Goal: Task Accomplishment & Management: Complete application form

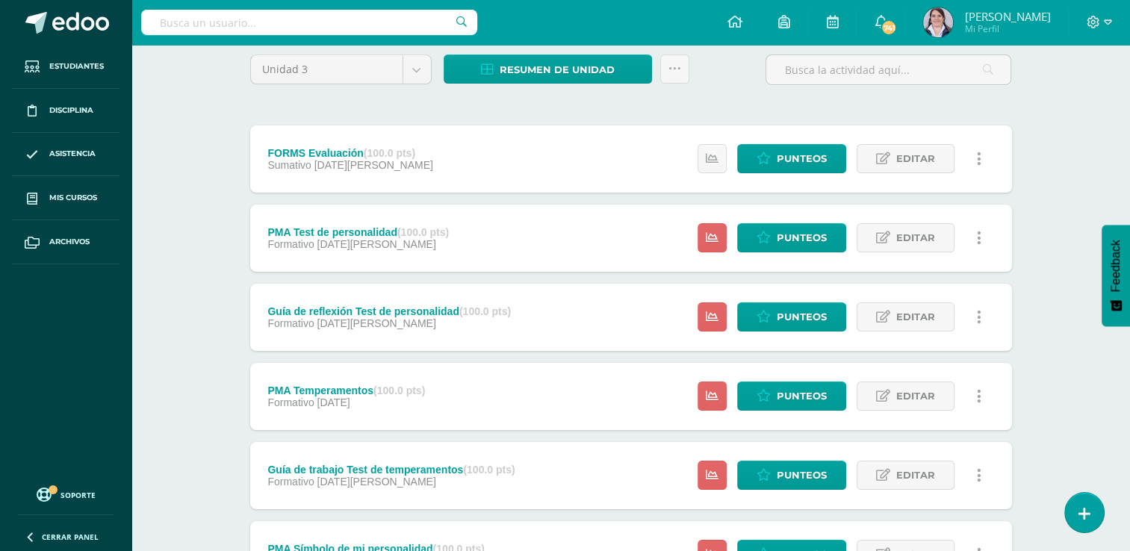
scroll to position [193, 0]
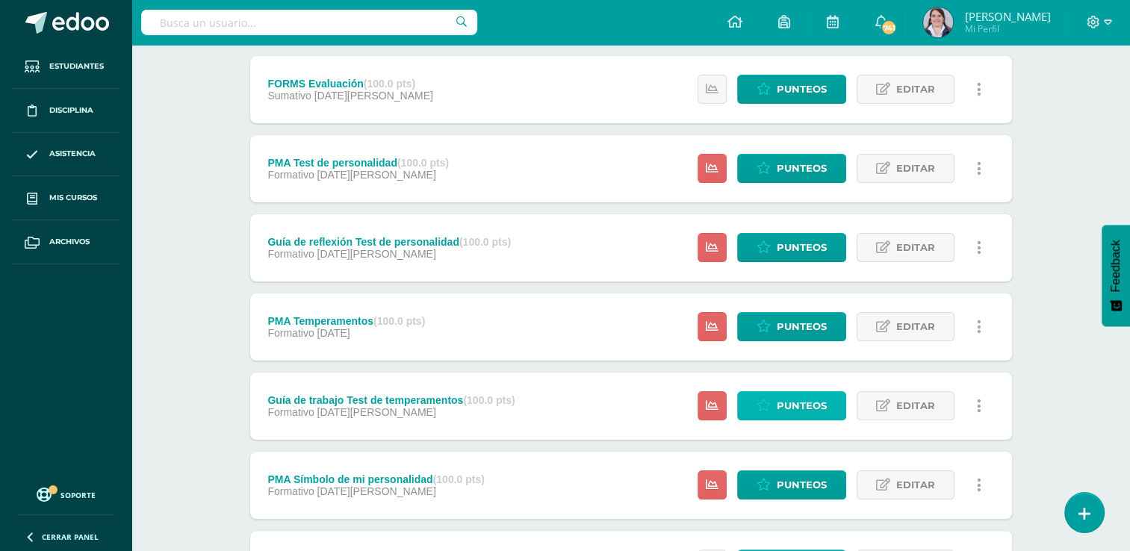
click at [803, 404] on span "Punteos" at bounding box center [801, 406] width 50 height 28
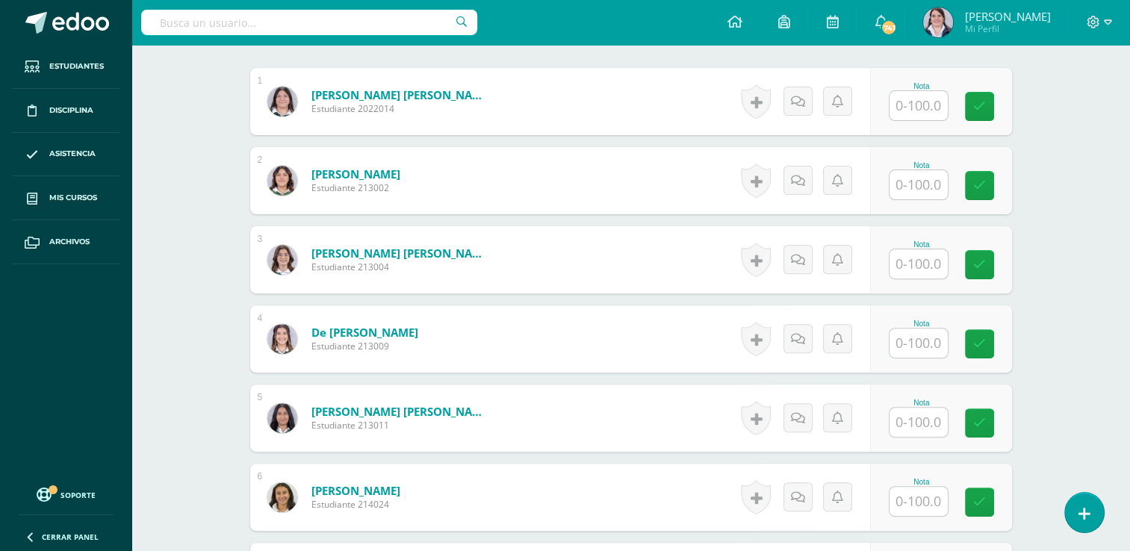
scroll to position [452, 0]
click at [920, 105] on input "text" at bounding box center [927, 105] width 60 height 30
type input "99"
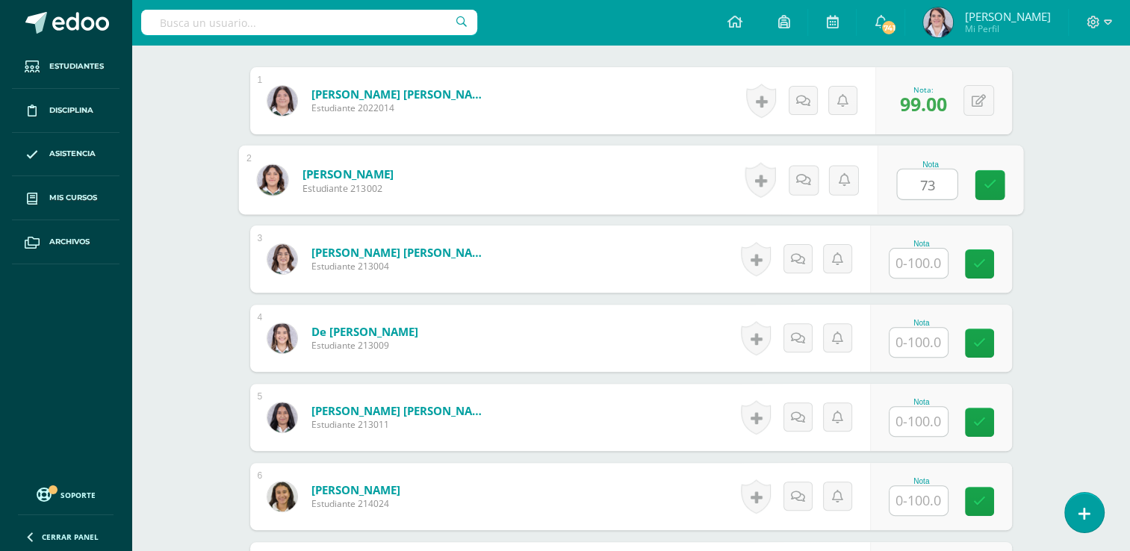
type input "73"
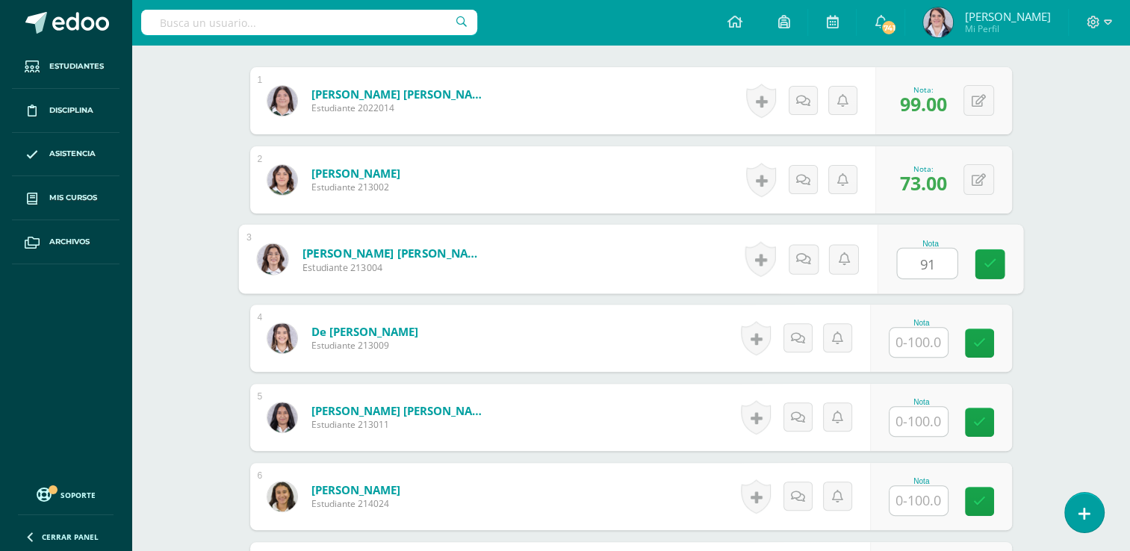
type input "91"
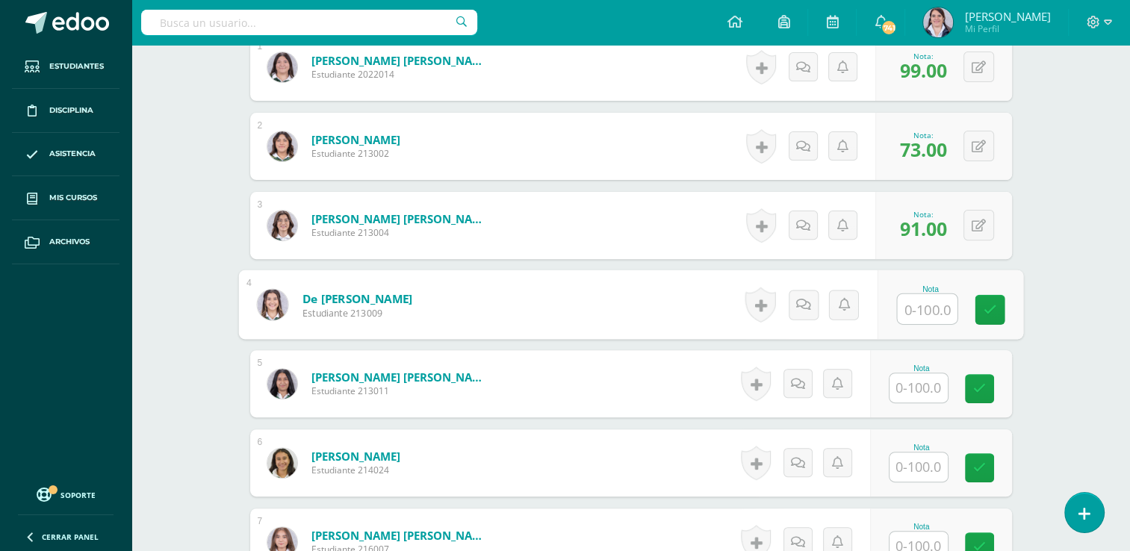
scroll to position [555, 0]
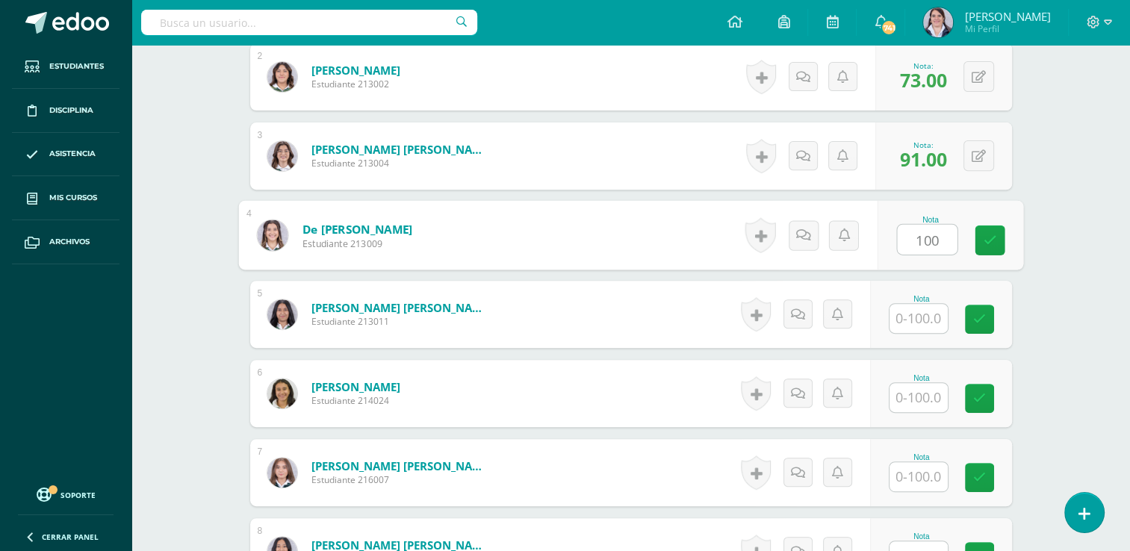
type input "100"
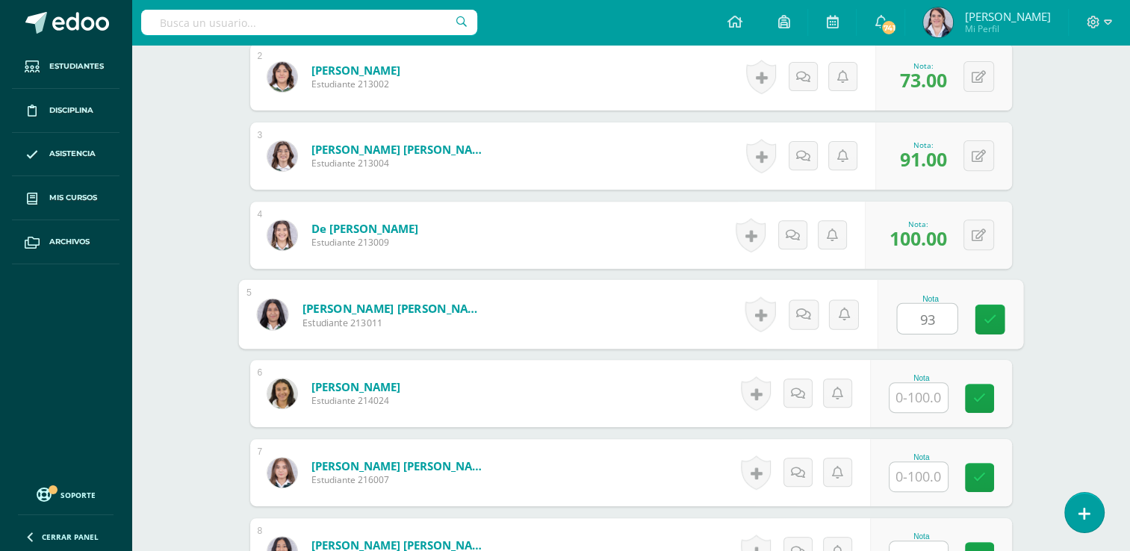
type input "93"
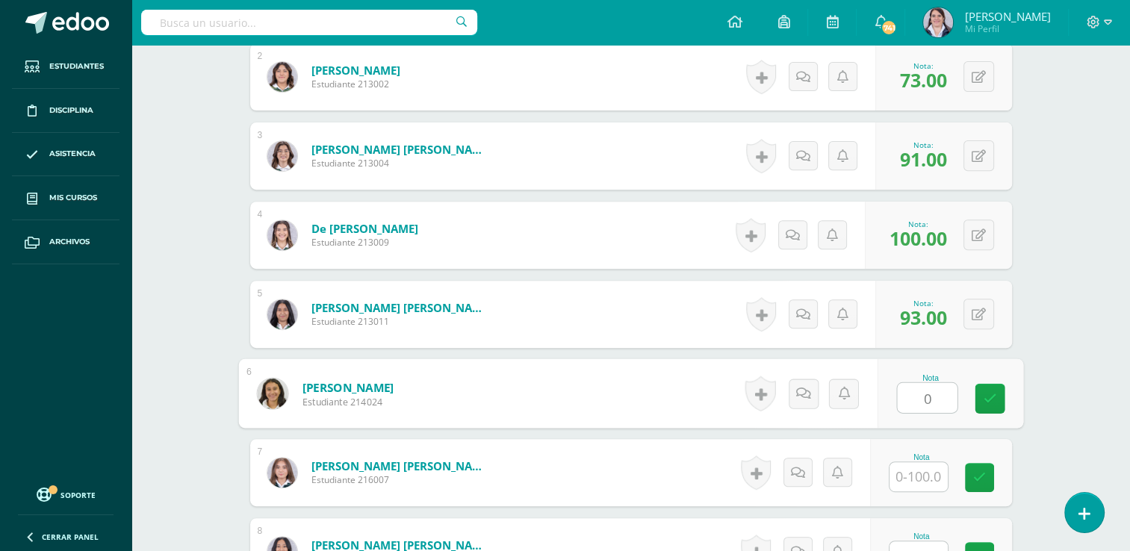
type input "0"
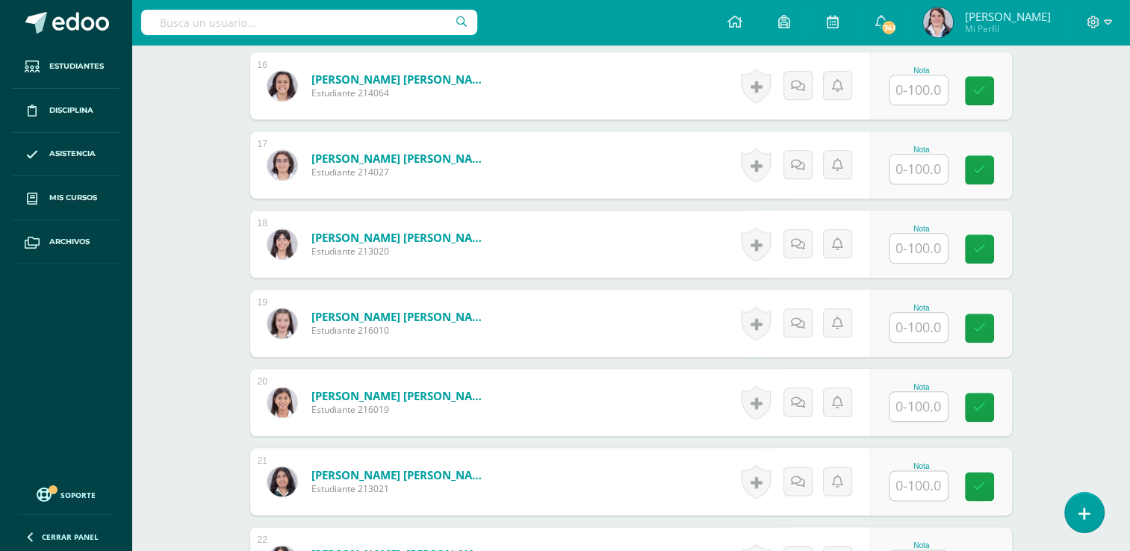
scroll to position [1674, 0]
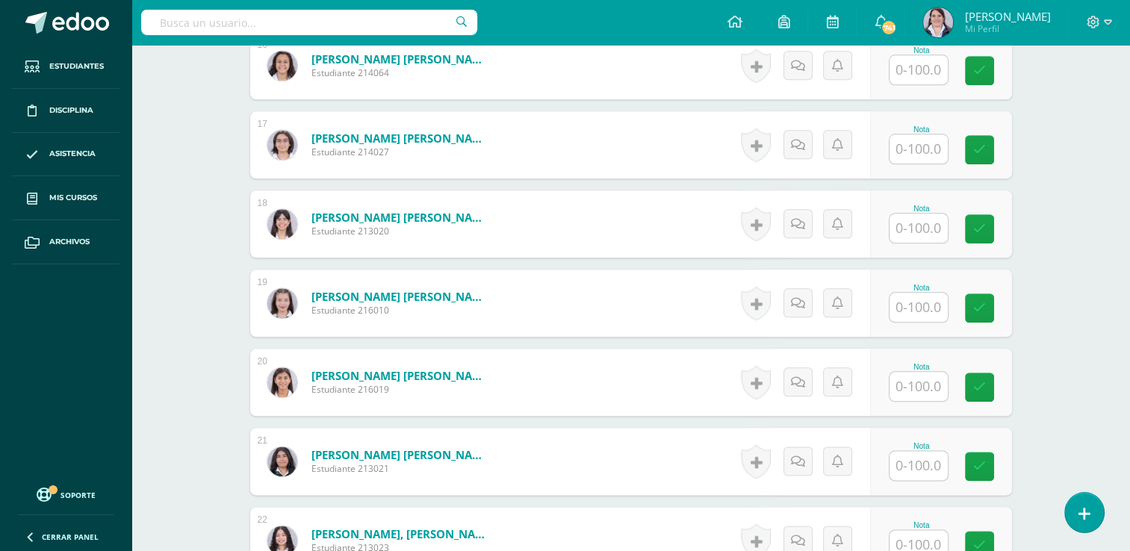
click at [923, 384] on input "text" at bounding box center [918, 386] width 58 height 29
type input "0"
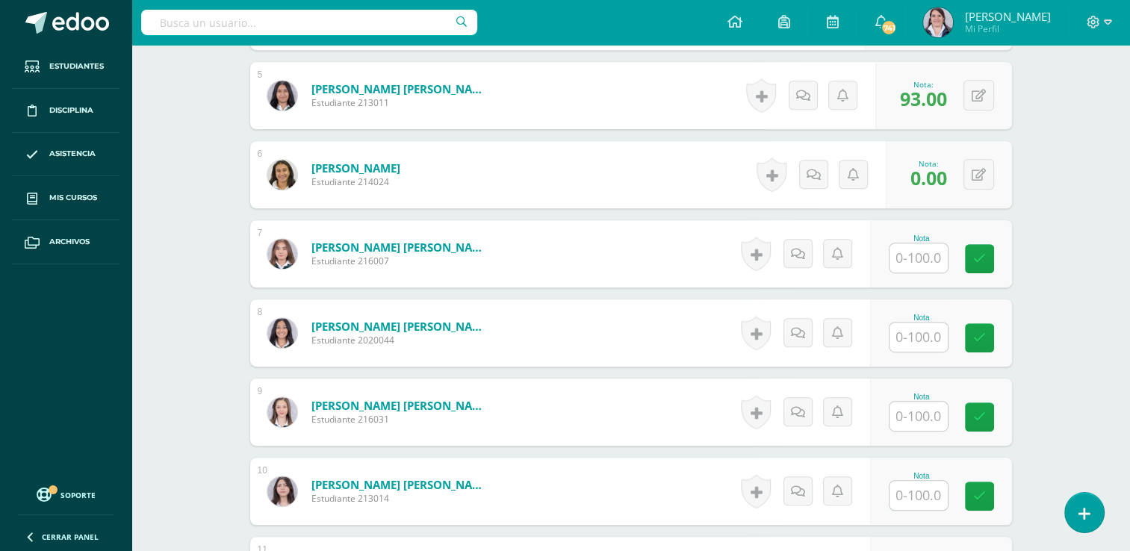
scroll to position [809, 0]
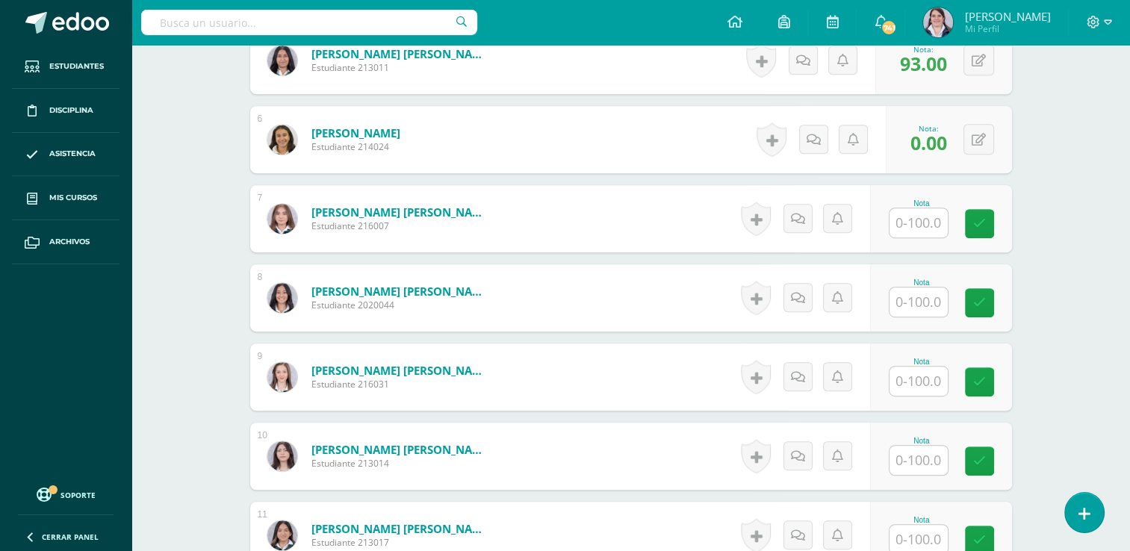
click at [919, 219] on input "text" at bounding box center [918, 222] width 58 height 29
type input "98"
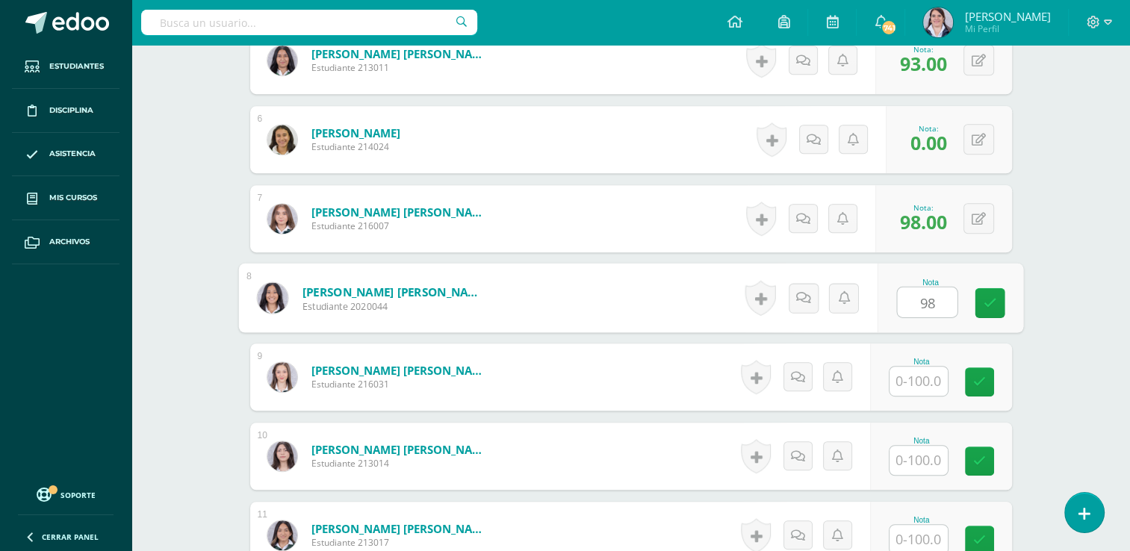
type input "98"
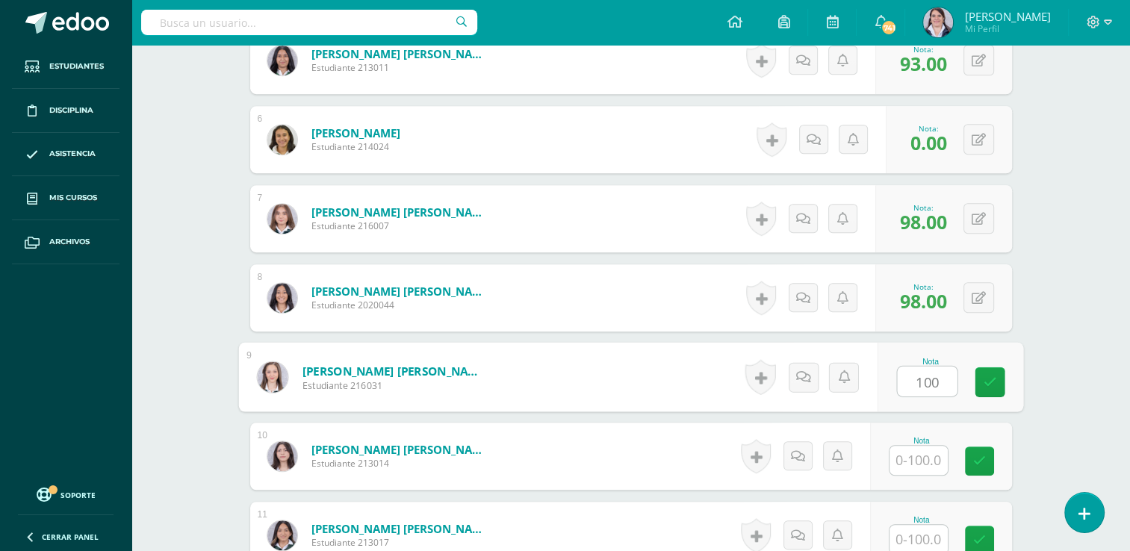
type input "100"
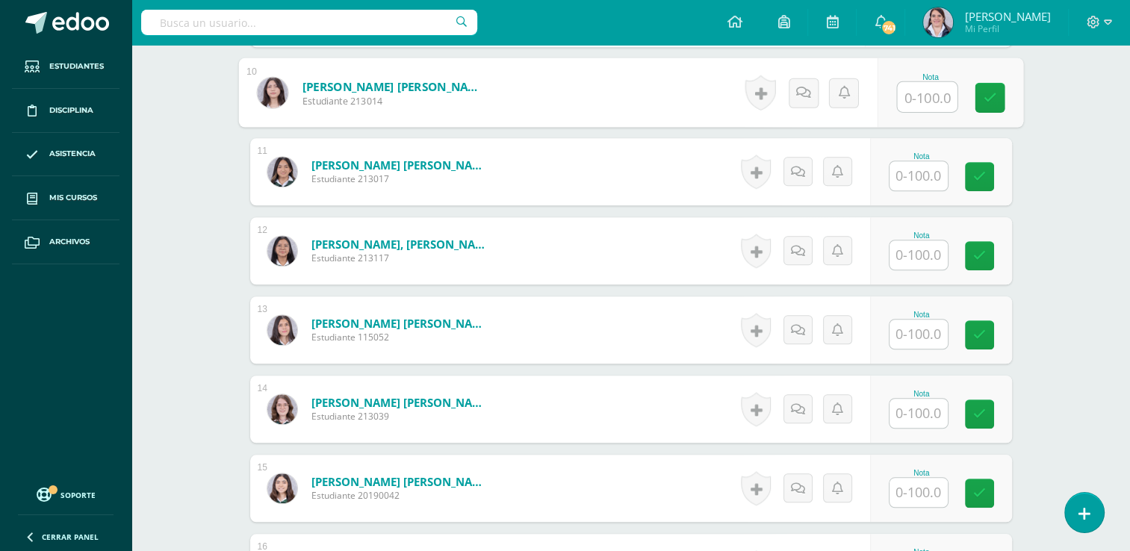
scroll to position [1175, 0]
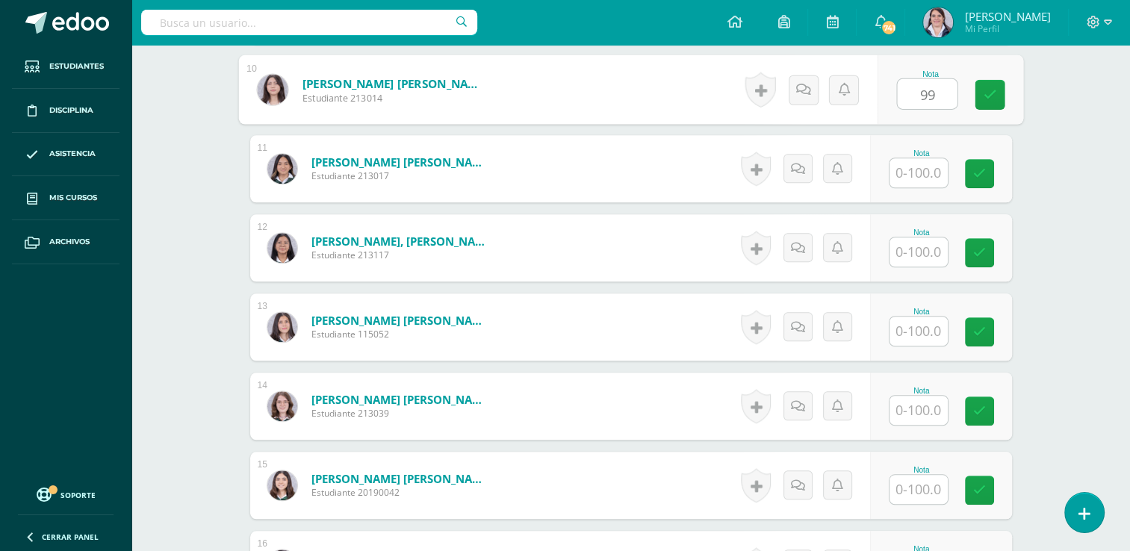
type input "99"
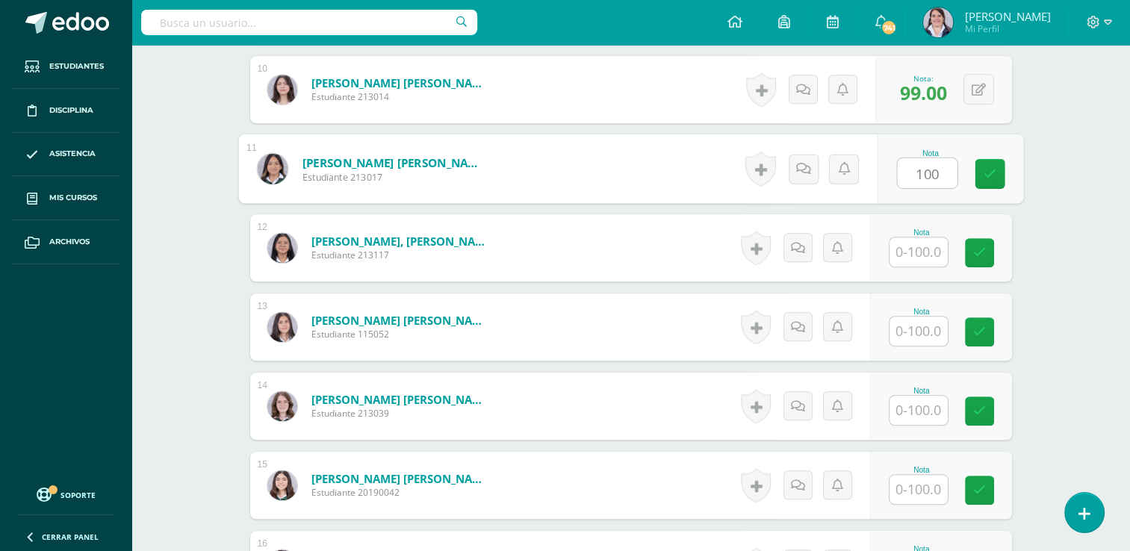
type input "100"
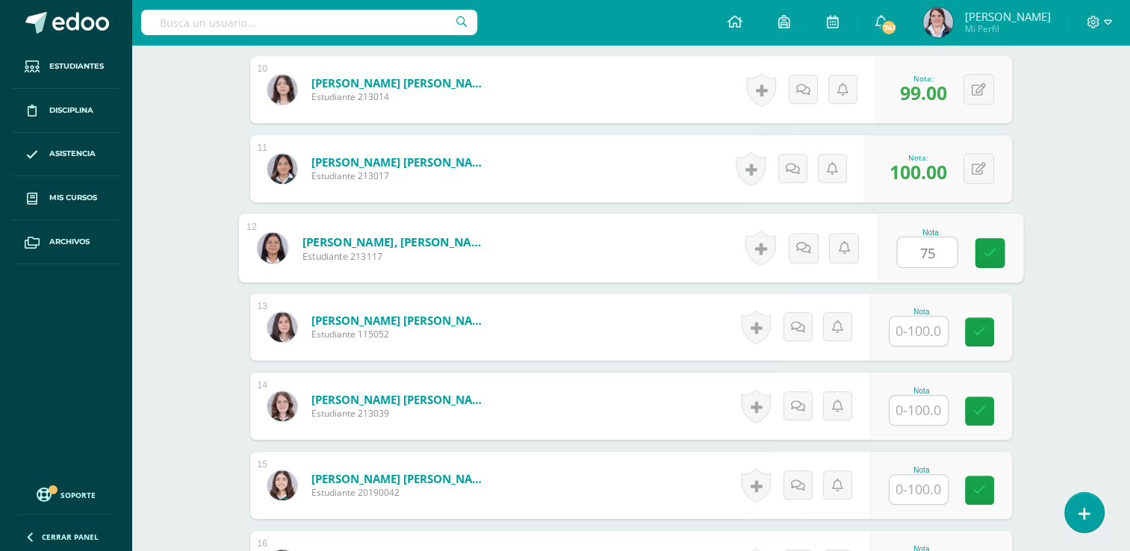
type input "75"
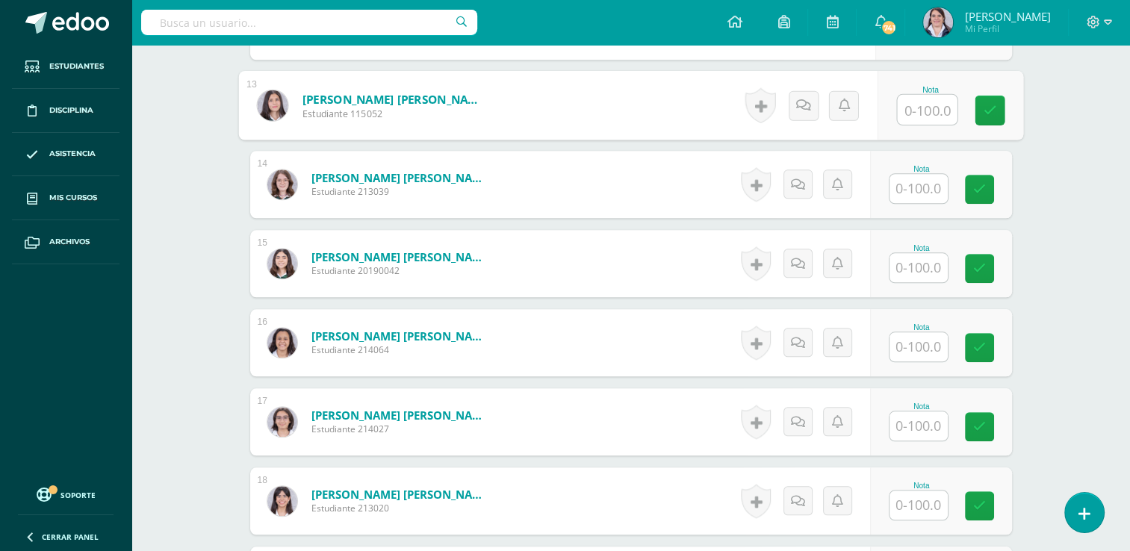
scroll to position [1401, 0]
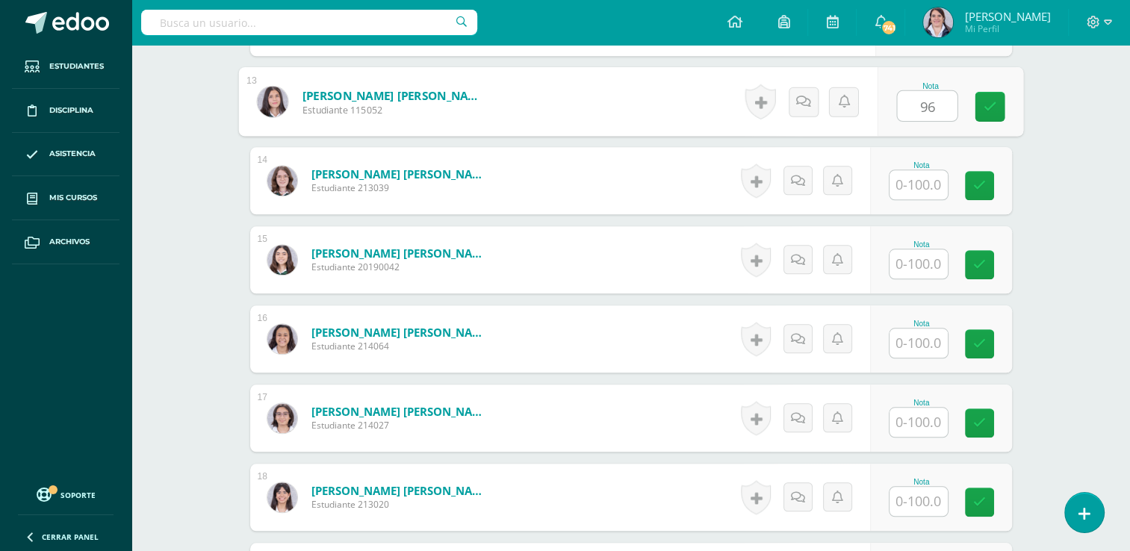
type input "96"
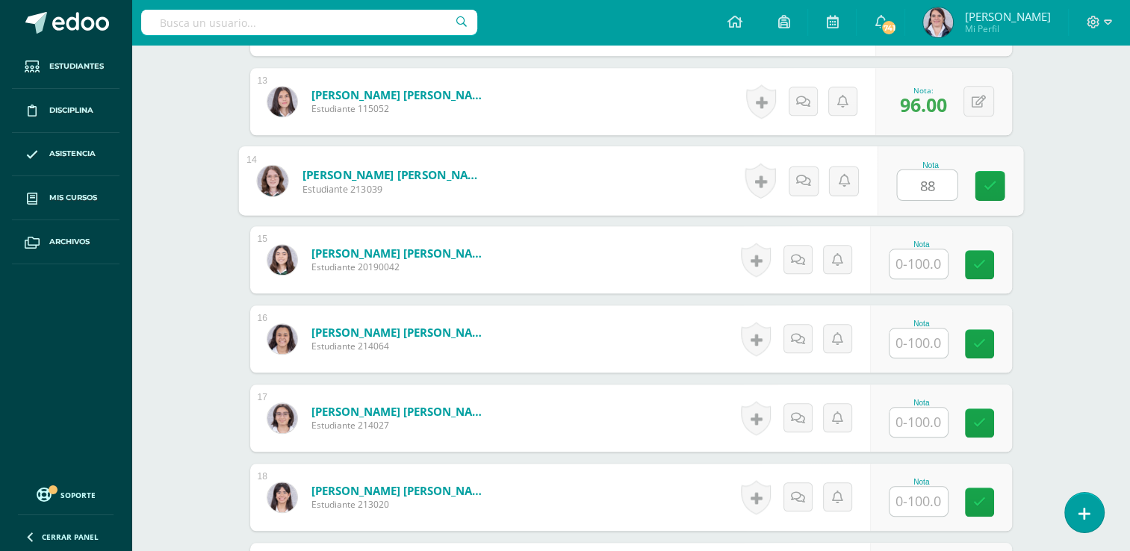
type input "88"
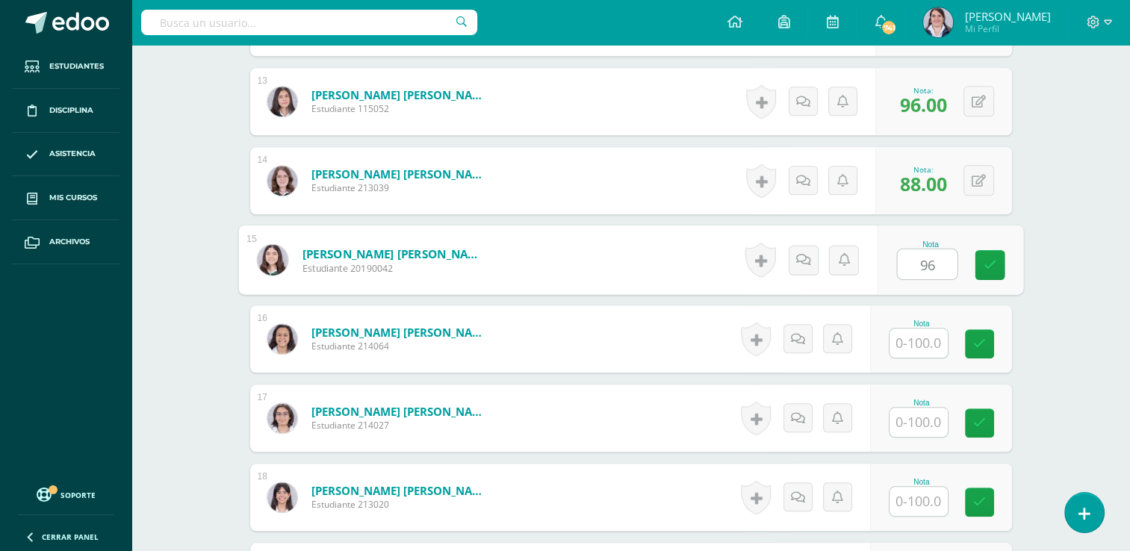
type input "96"
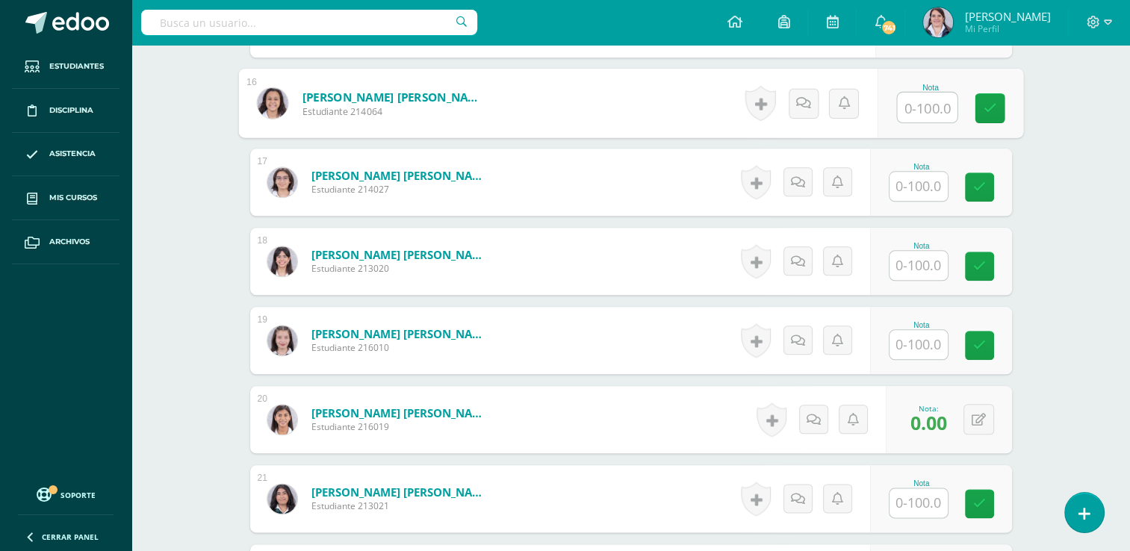
scroll to position [1642, 0]
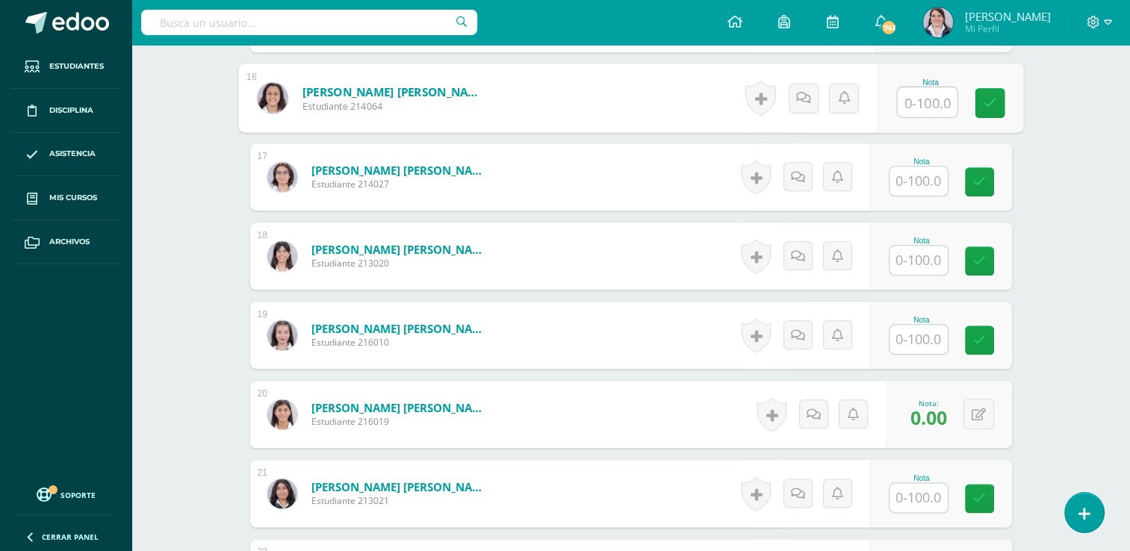
click at [921, 100] on input "text" at bounding box center [927, 102] width 60 height 30
type input "97"
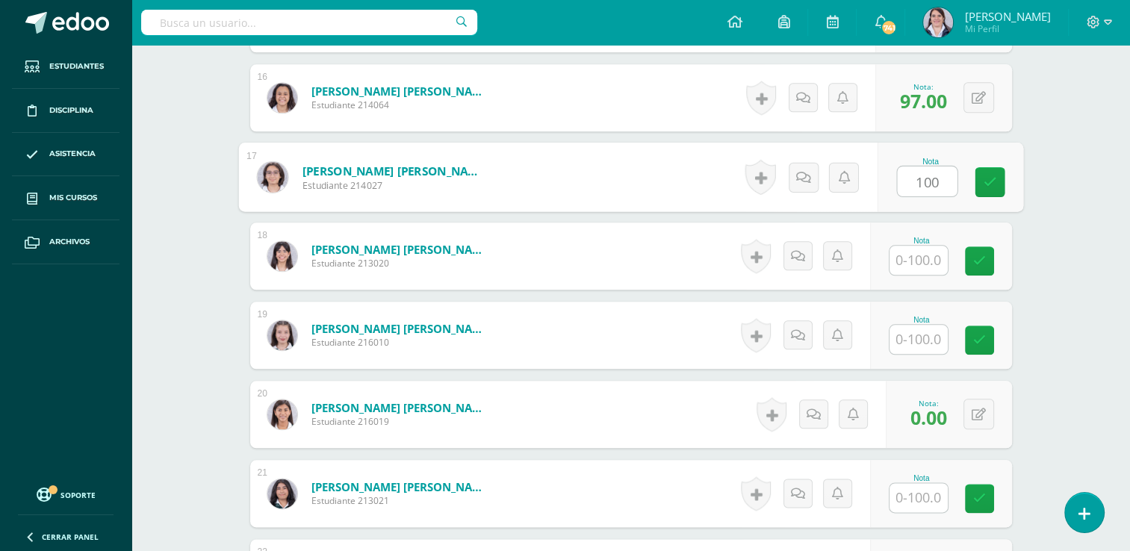
type input "100"
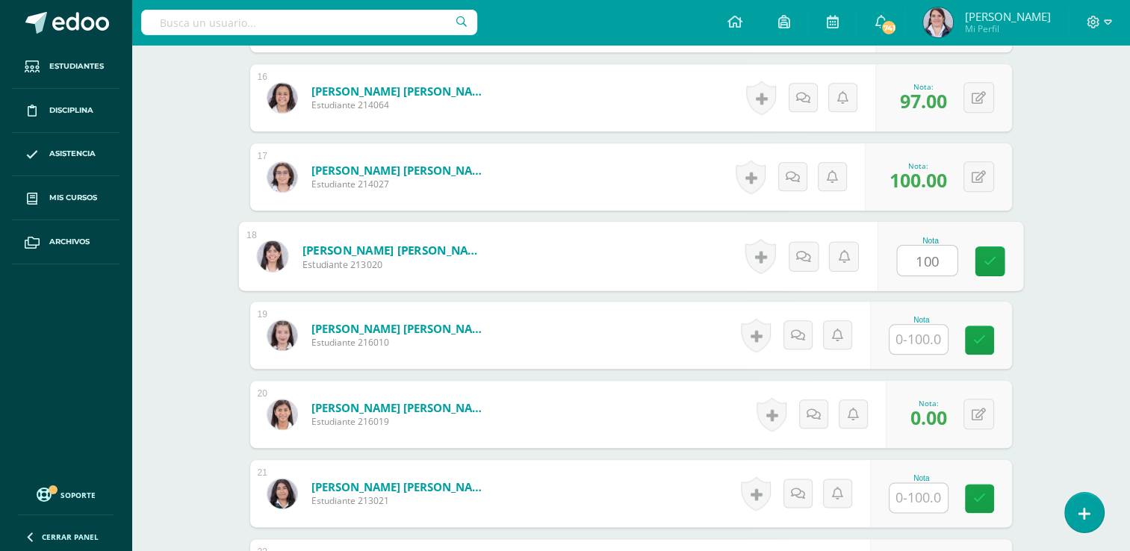
type input "100"
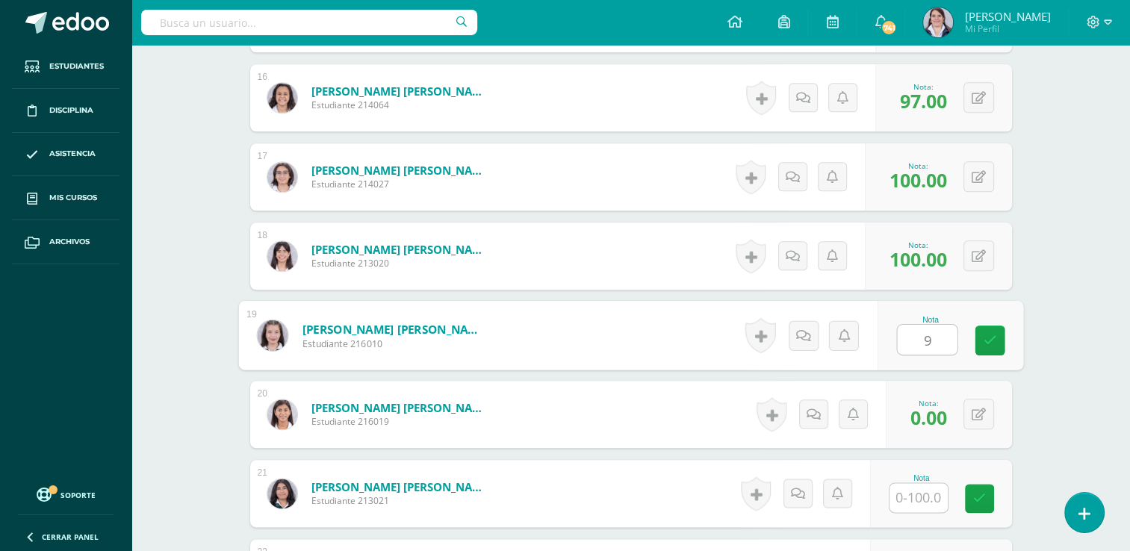
type input "96"
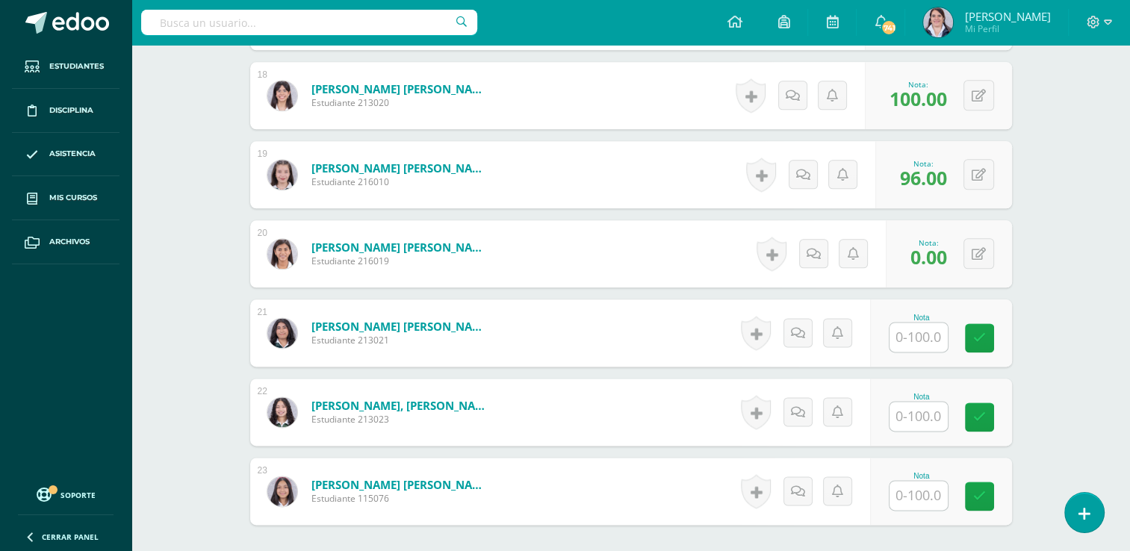
scroll to position [1946, 0]
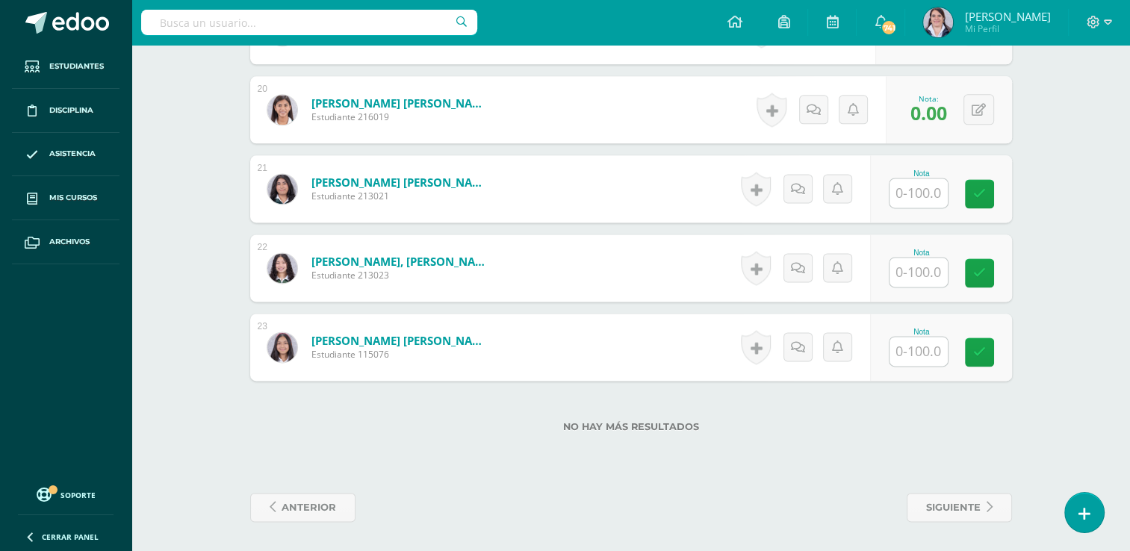
click at [909, 190] on input "text" at bounding box center [918, 192] width 58 height 29
type input "100"
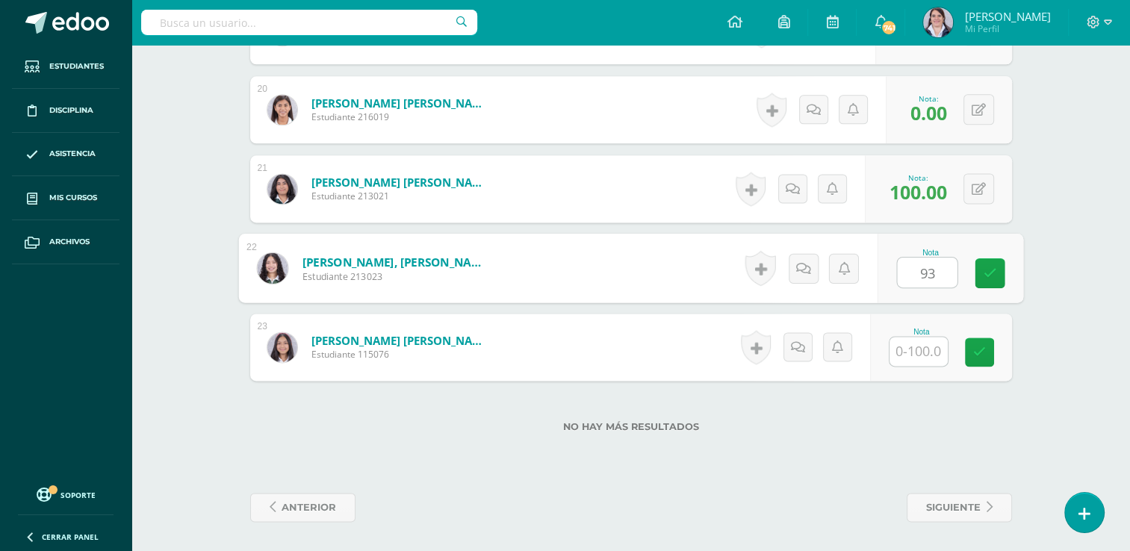
type input "93"
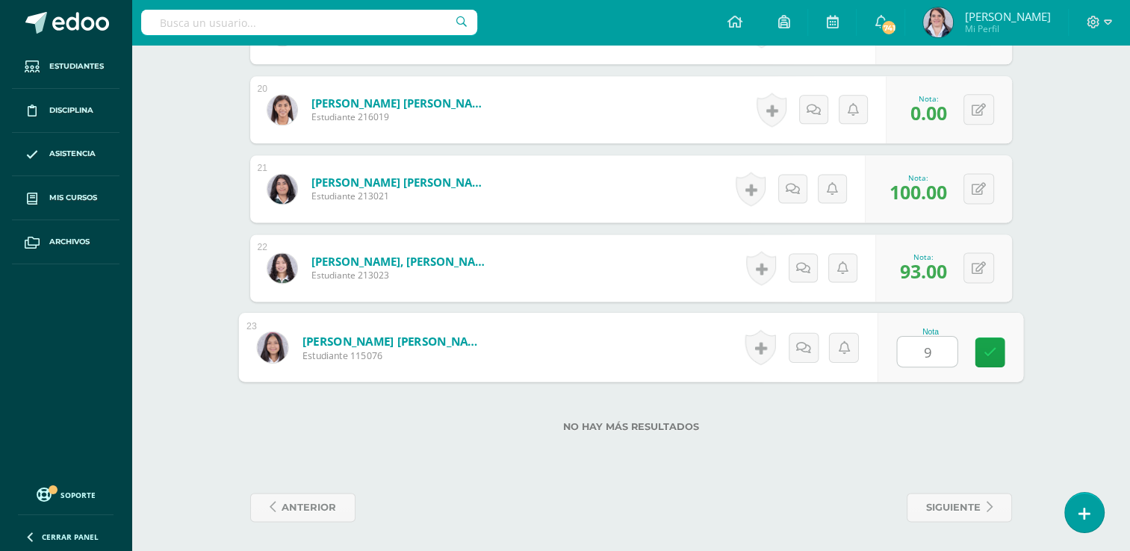
type input "92"
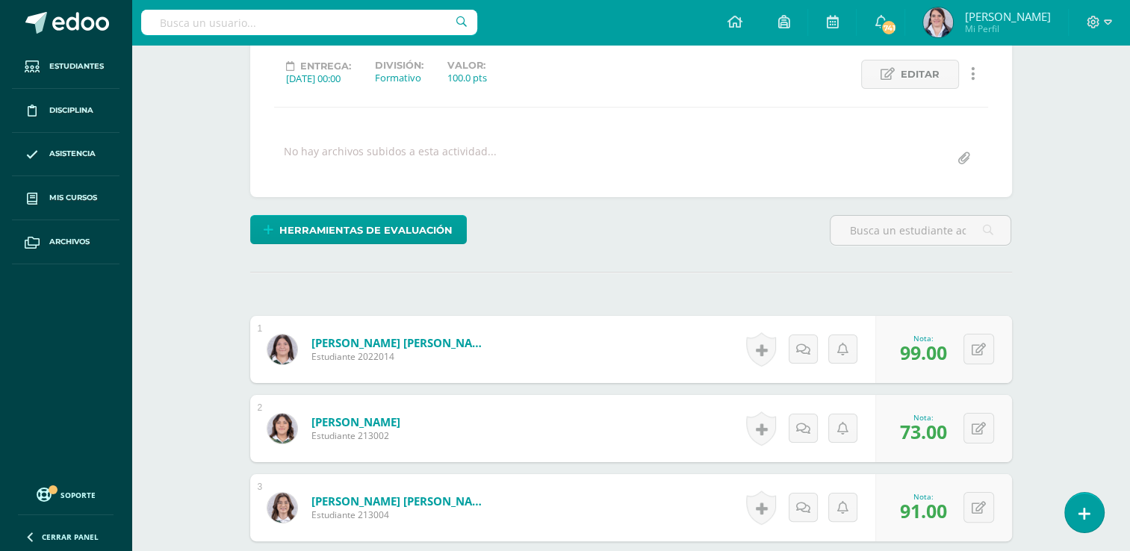
scroll to position [0, 0]
